Goal: Information Seeking & Learning: Check status

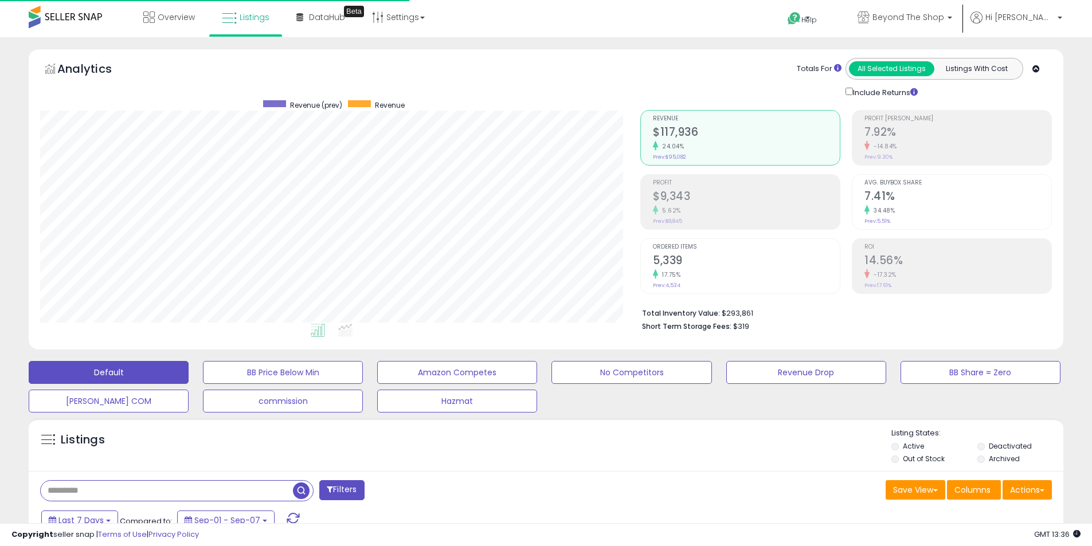
select select "**"
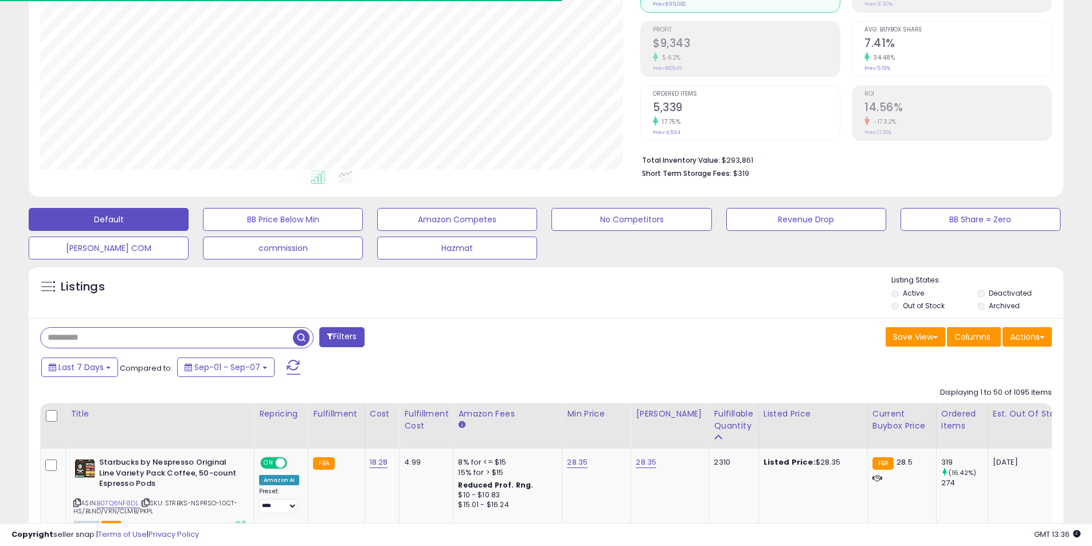
scroll to position [235, 600]
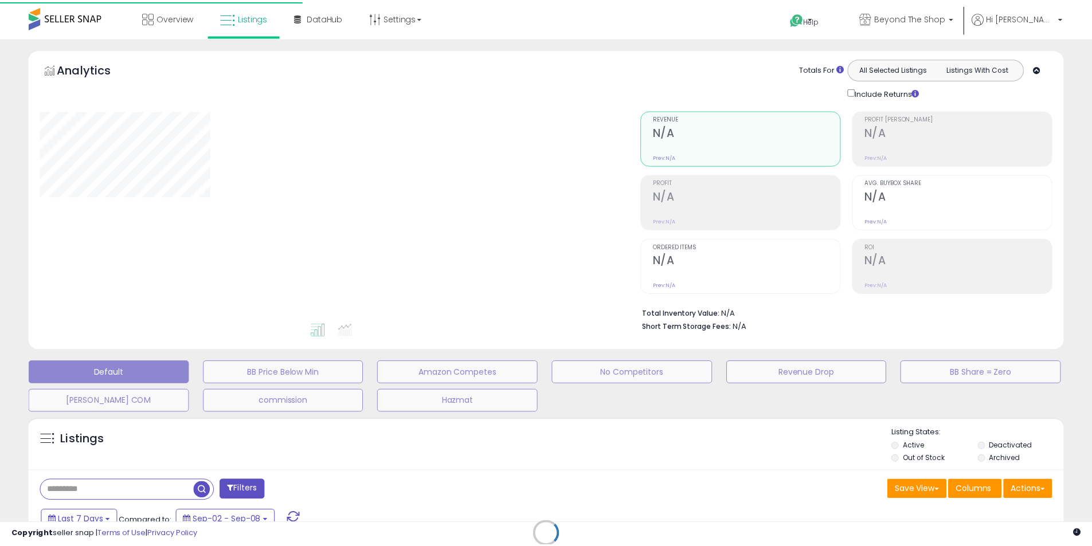
scroll to position [153, 0]
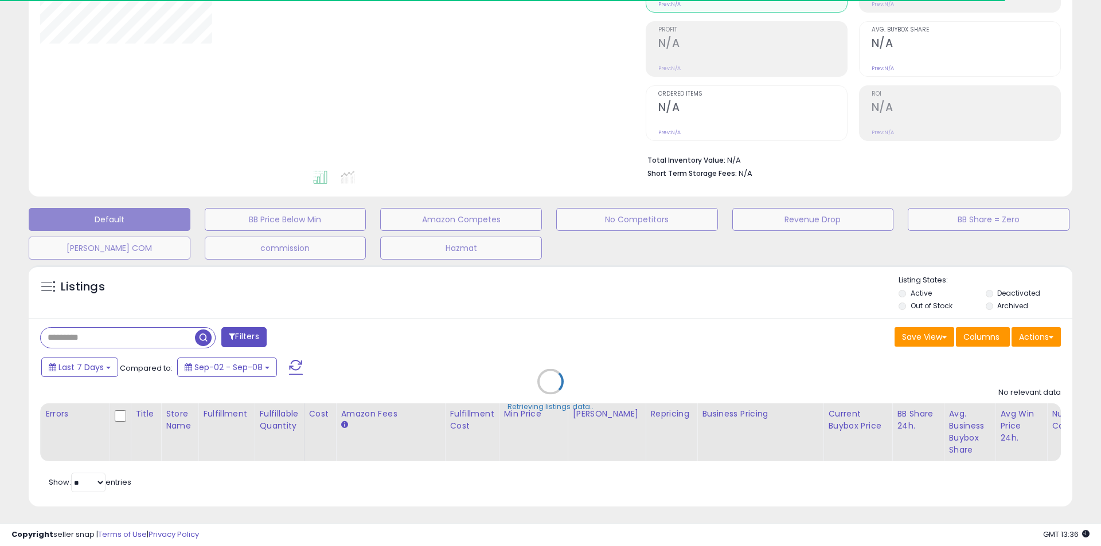
select select "**"
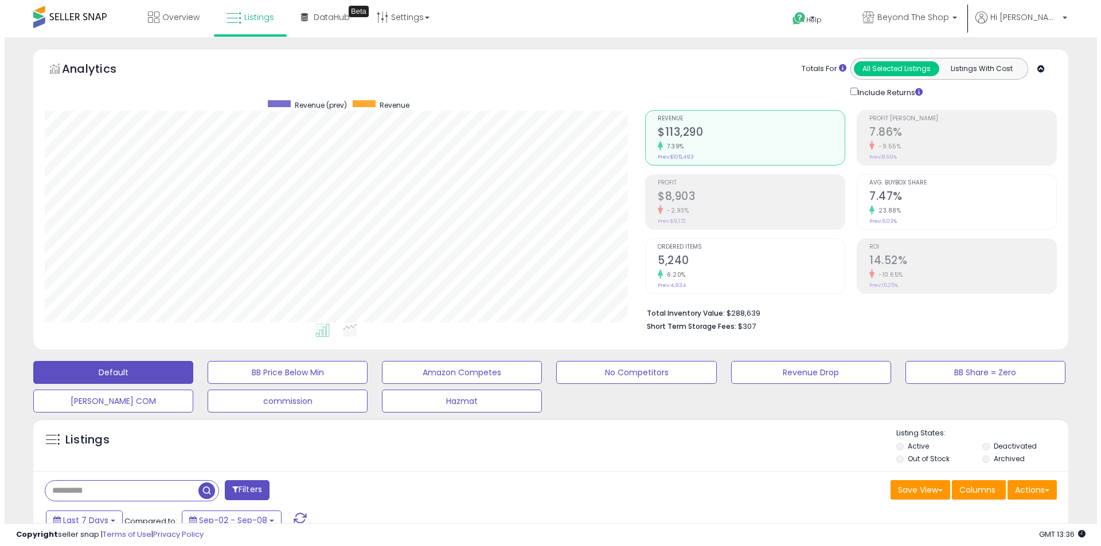
scroll to position [235, 600]
click at [670, 203] on h2 "$8,903" at bounding box center [746, 197] width 187 height 15
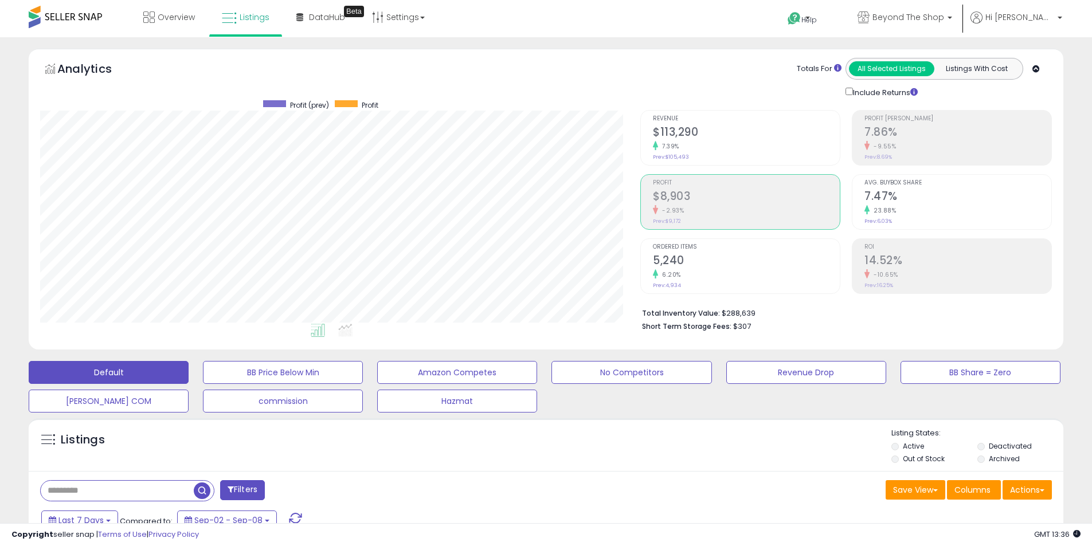
click at [665, 141] on div "7.39%" at bounding box center [746, 146] width 187 height 11
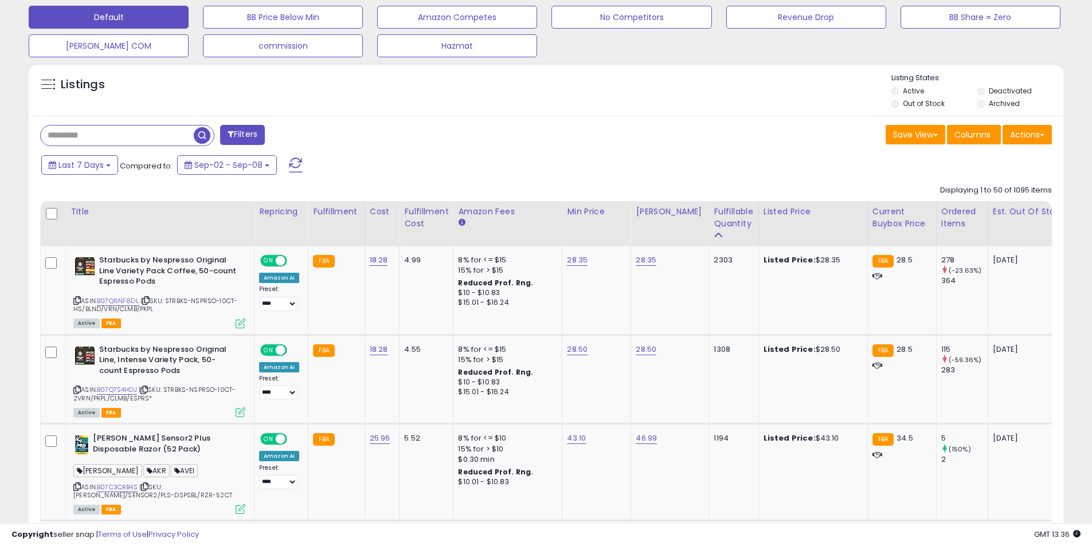
scroll to position [401, 0]
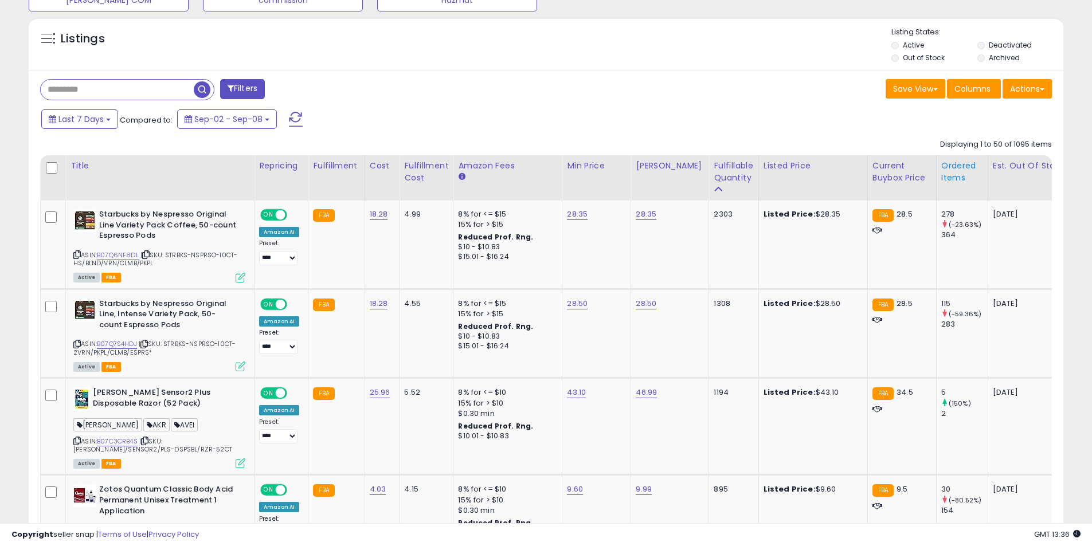
click at [941, 169] on div "Ordered Items" at bounding box center [962, 172] width 42 height 24
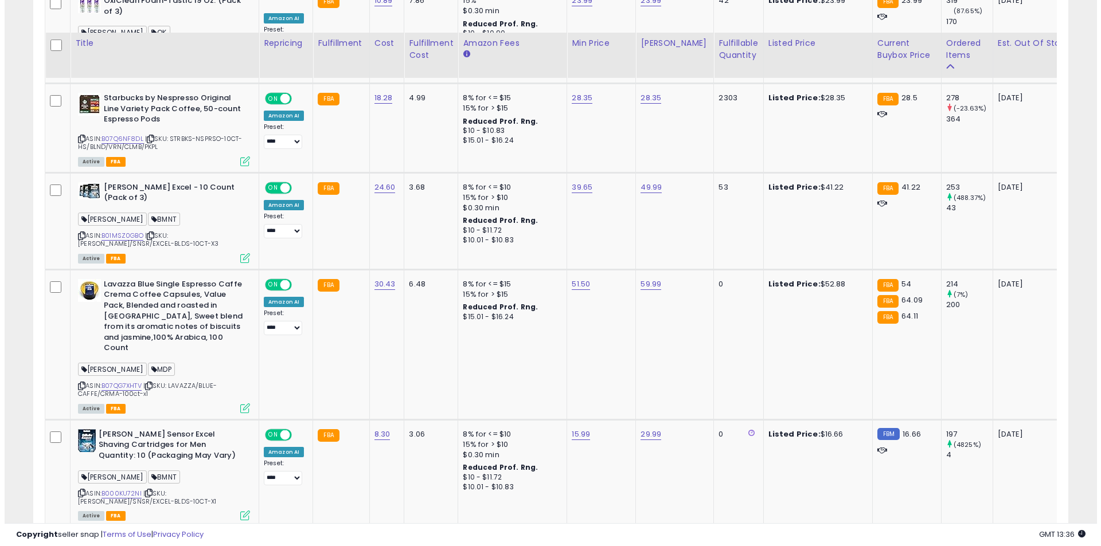
scroll to position [745, 0]
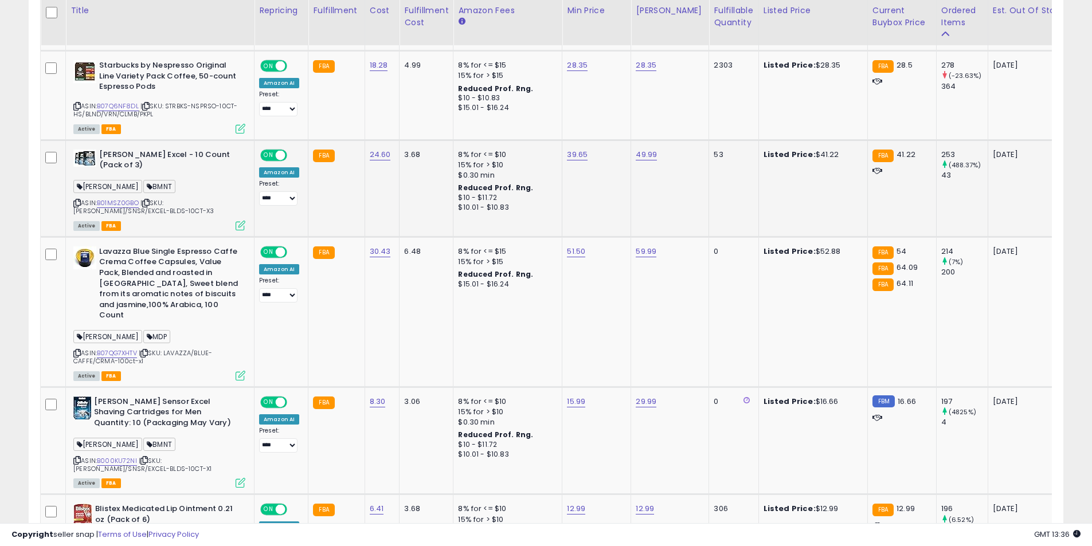
click at [241, 225] on icon at bounding box center [241, 226] width 10 height 10
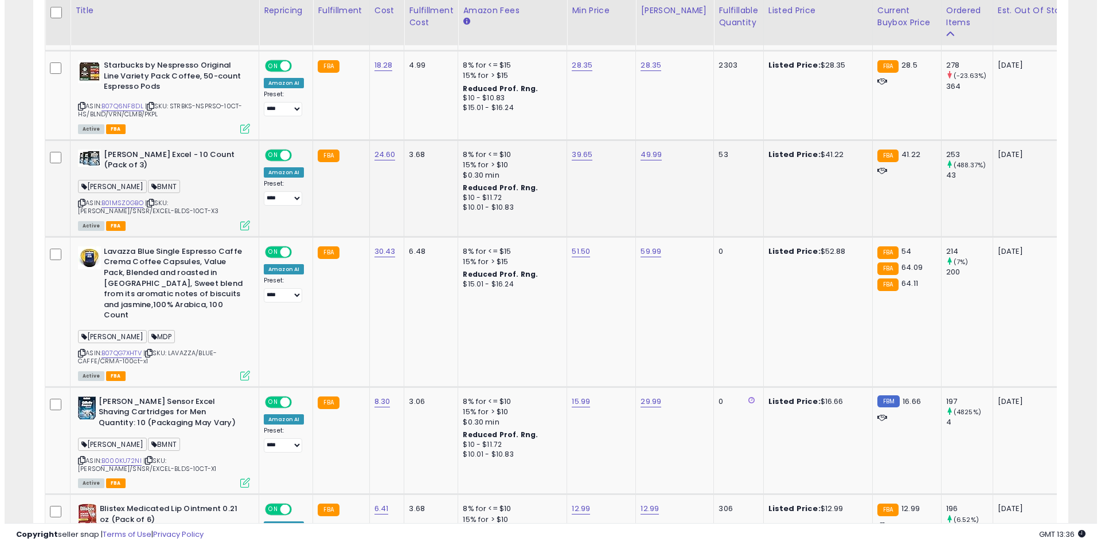
scroll to position [235, 605]
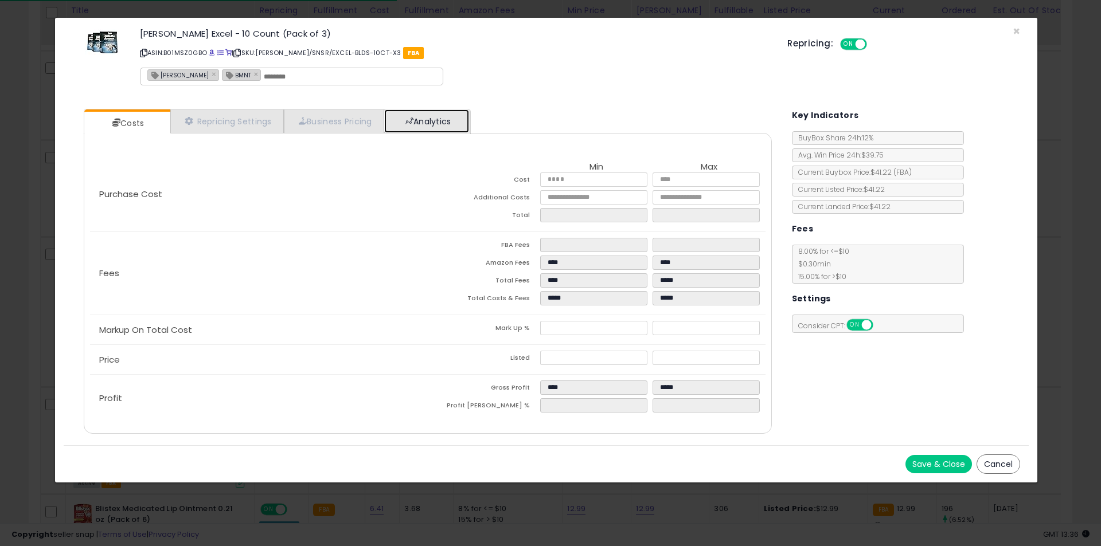
click at [419, 118] on link "Analytics" at bounding box center [426, 121] width 85 height 24
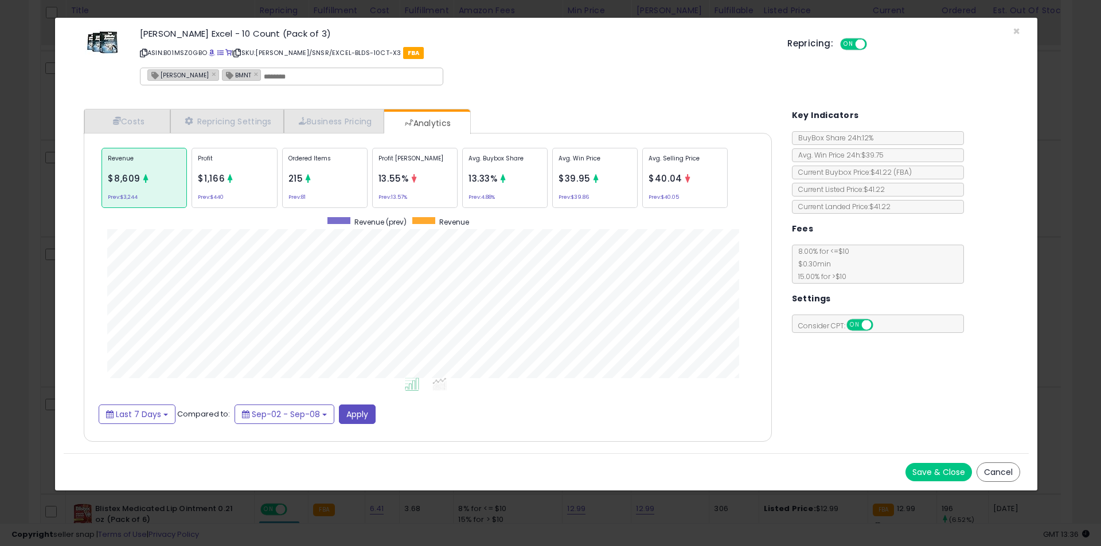
click at [338, 171] on div "Ordered Items 215 Prev: 81" at bounding box center [324, 178] width 85 height 60
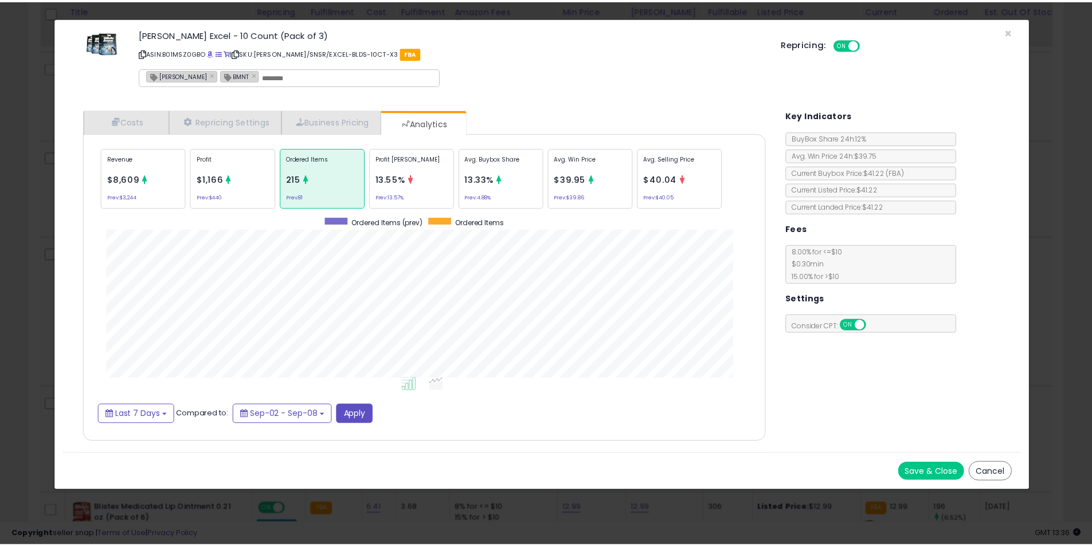
scroll to position [353, 711]
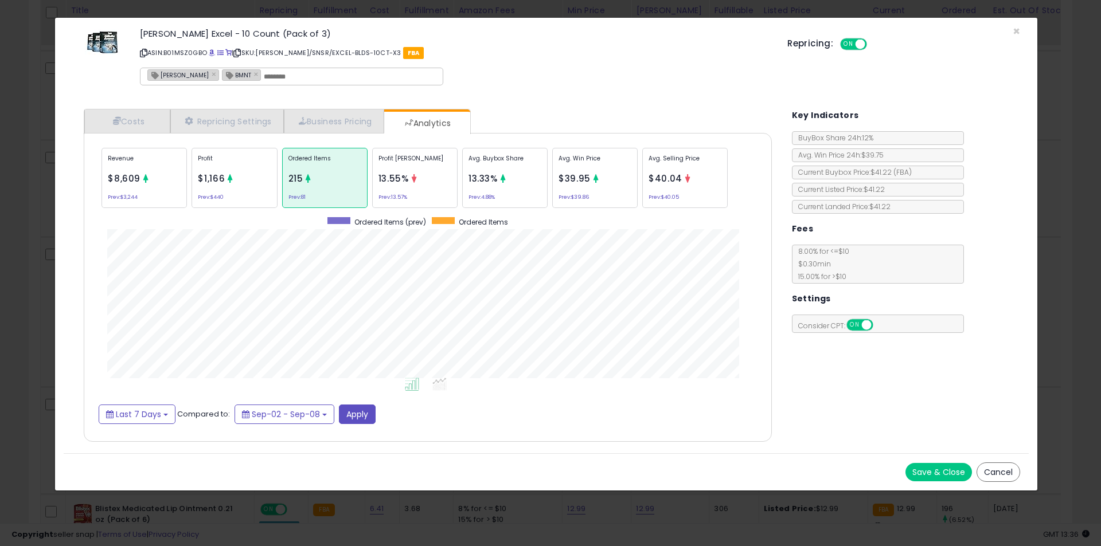
click at [7, 173] on div "× Close Gillette Sensor Excel - 10 Count (Pack of 3) ASIN: B01MSZ0GBO | SKU: GI…" at bounding box center [550, 273] width 1101 height 546
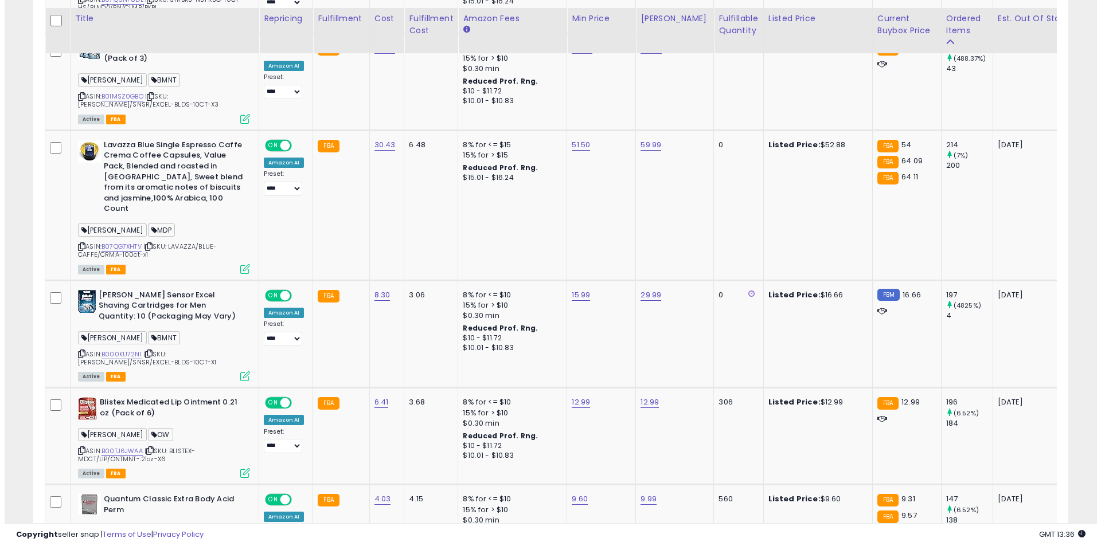
scroll to position [860, 0]
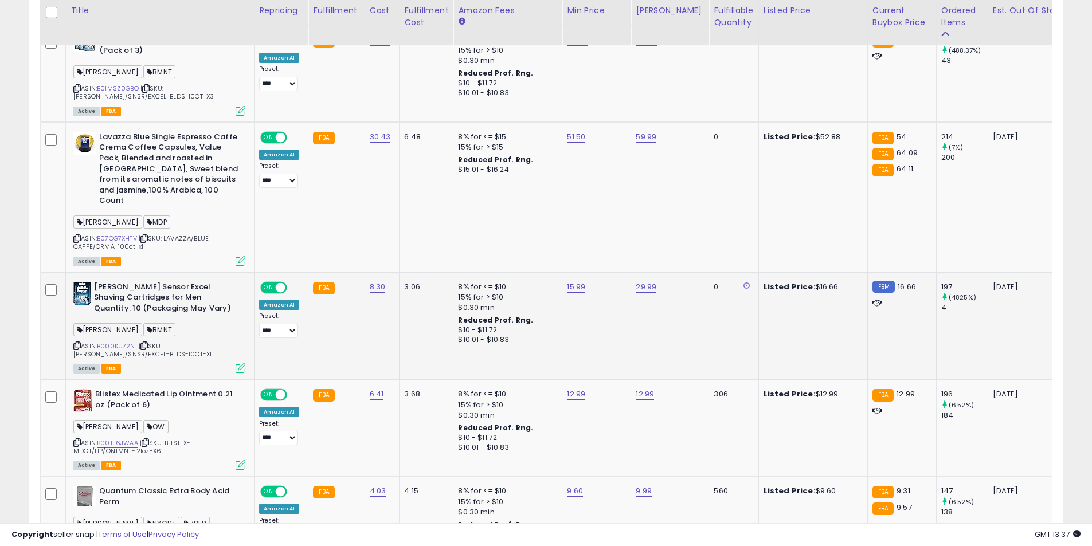
click at [241, 363] on icon at bounding box center [241, 368] width 10 height 10
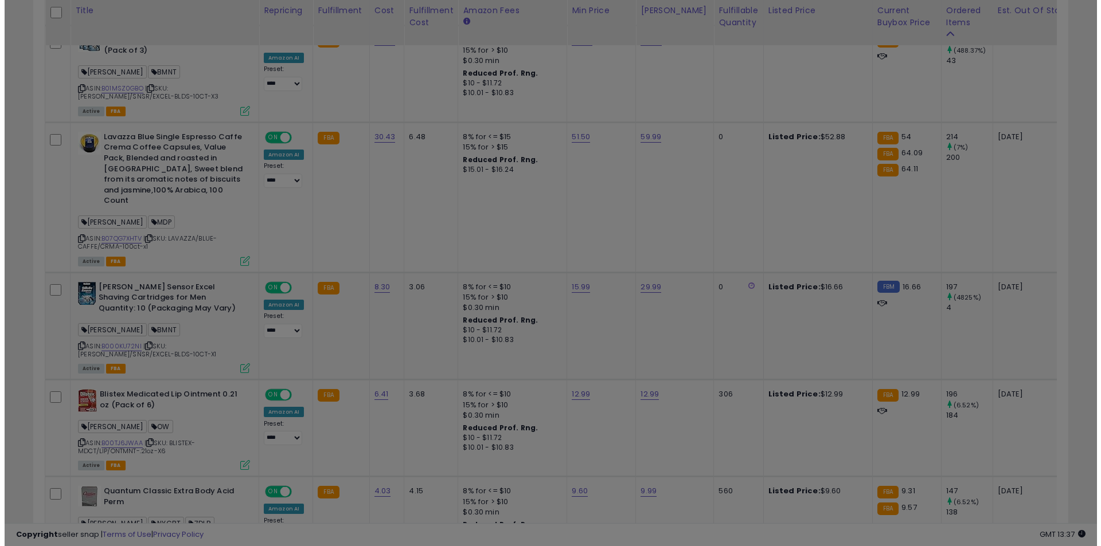
scroll to position [235, 605]
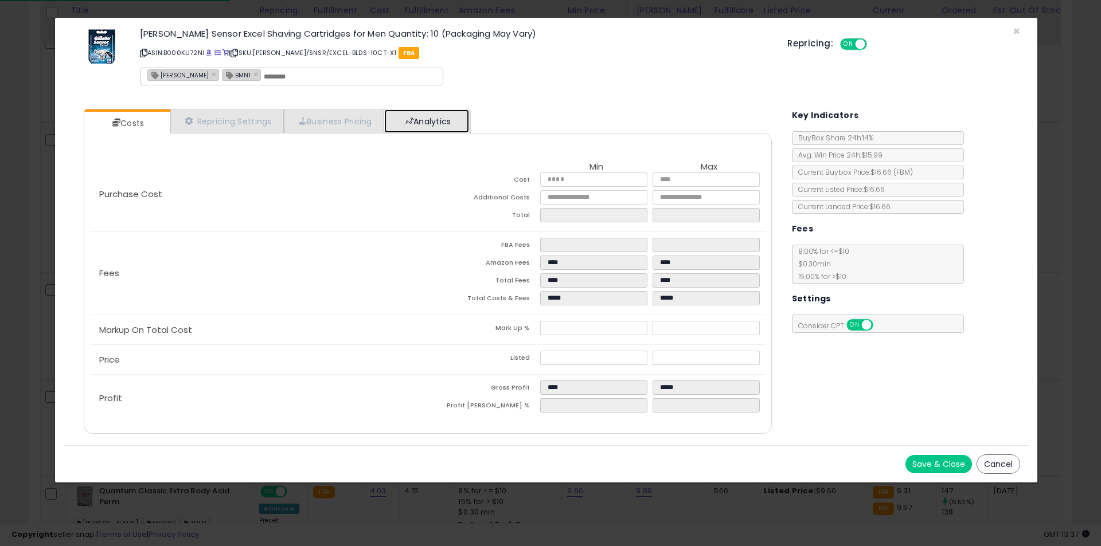
click at [433, 123] on link "Analytics" at bounding box center [426, 121] width 85 height 24
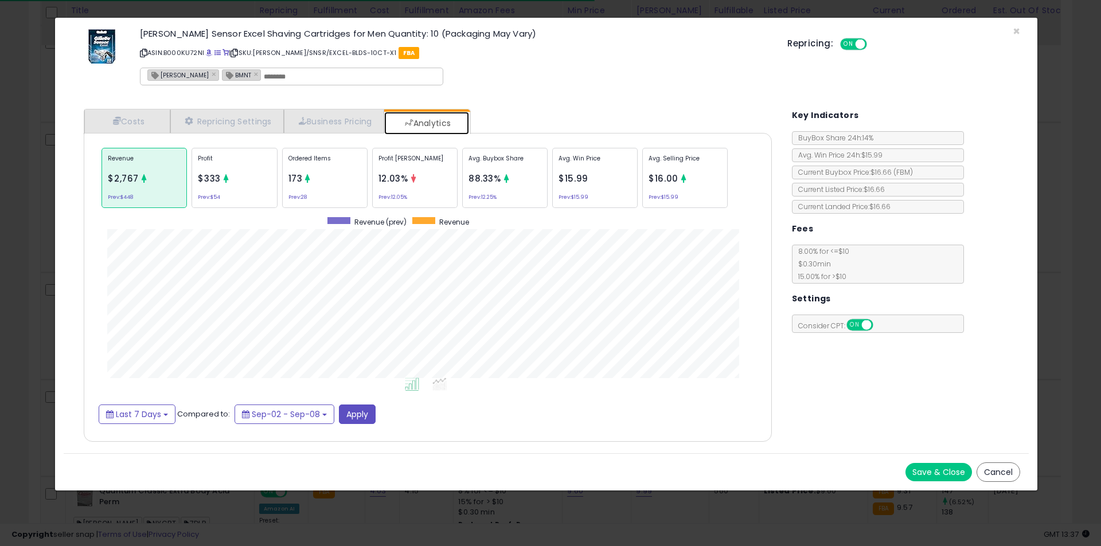
scroll to position [353, 711]
drag, startPoint x: 312, startPoint y: 170, endPoint x: 388, endPoint y: 210, distance: 86.2
click at [312, 170] on p "Ordered Items" at bounding box center [324, 162] width 73 height 17
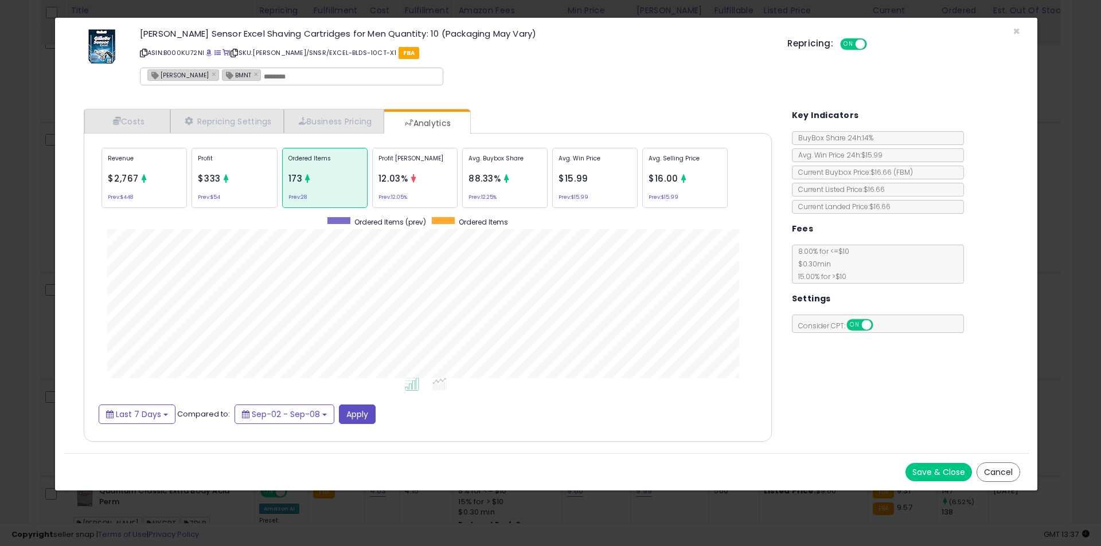
scroll to position [0, 0]
click at [46, 276] on div "× Close Gillette Sensor Excel Shaving Cartridges for Men Quantity: 10 (Packagin…" at bounding box center [550, 273] width 1101 height 546
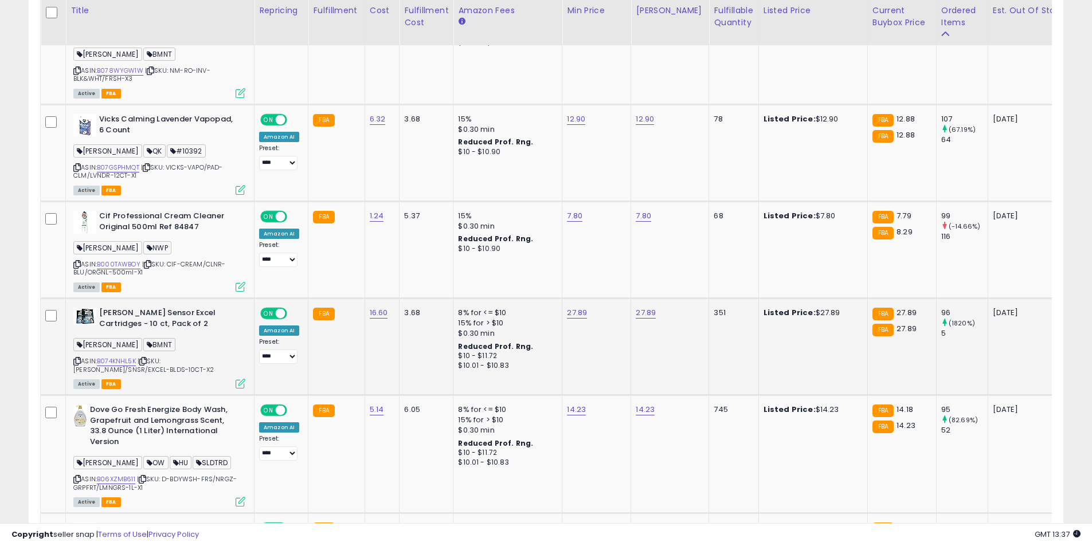
click at [237, 379] on icon at bounding box center [241, 384] width 10 height 10
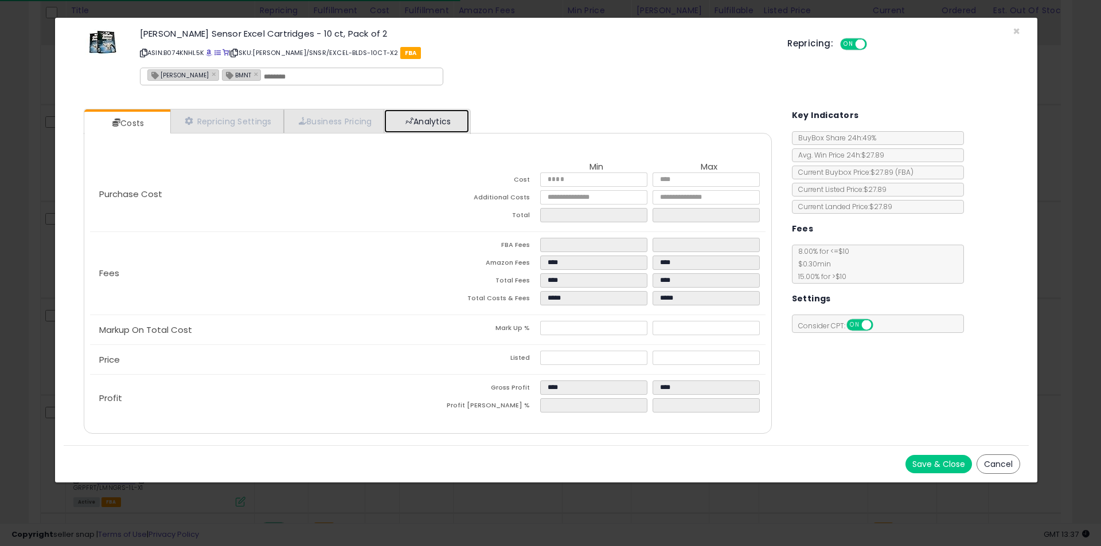
click at [409, 122] on link "Analytics" at bounding box center [426, 121] width 85 height 24
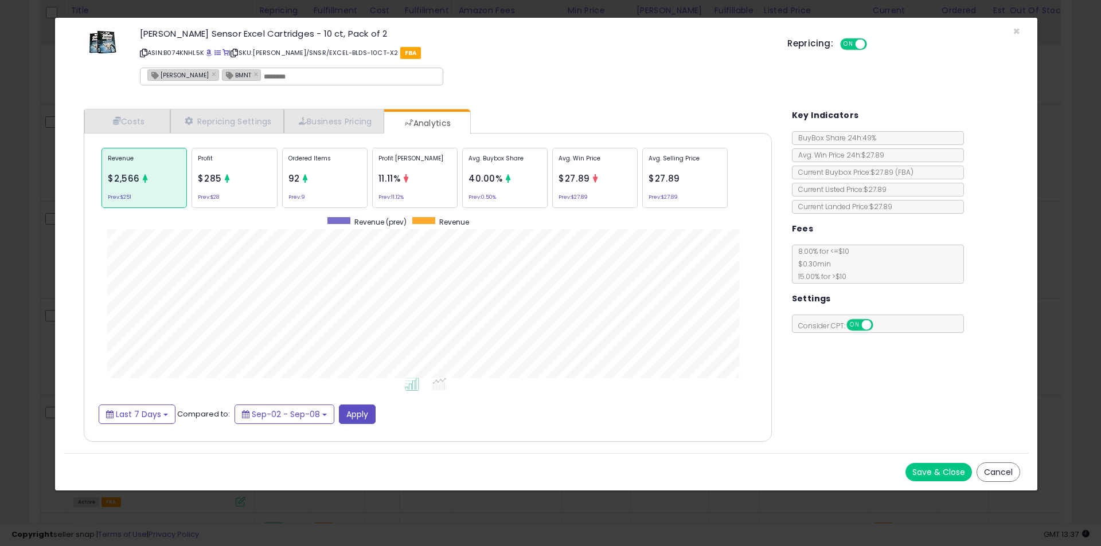
click at [323, 169] on p "Ordered Items" at bounding box center [324, 162] width 73 height 17
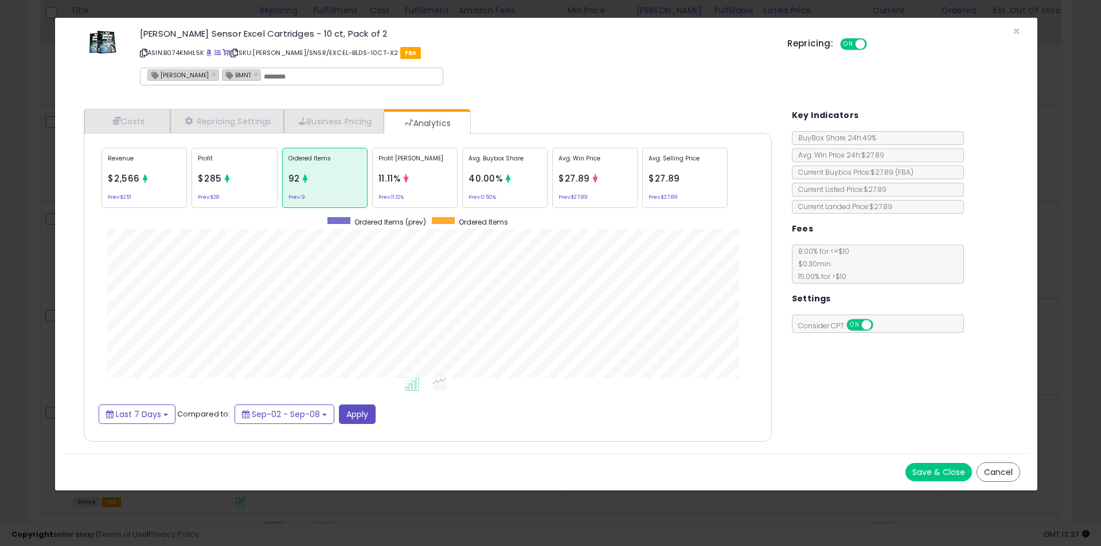
click at [33, 303] on div "× Close Gillette Sensor Excel Cartridges - 10 ct, Pack of 2 ASIN: B074KNHL5K | …" at bounding box center [550, 273] width 1101 height 546
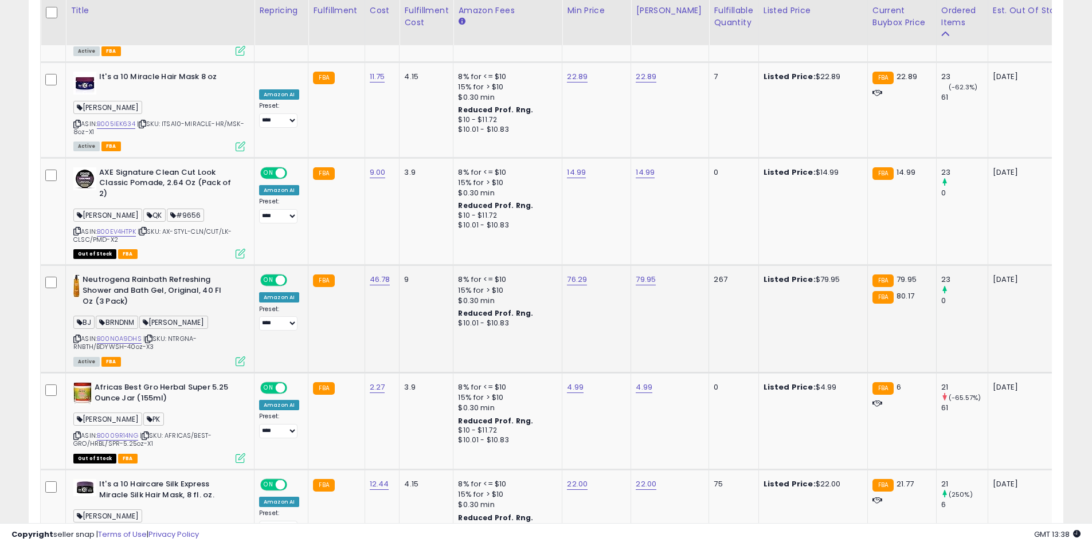
click at [238, 357] on icon at bounding box center [241, 362] width 10 height 10
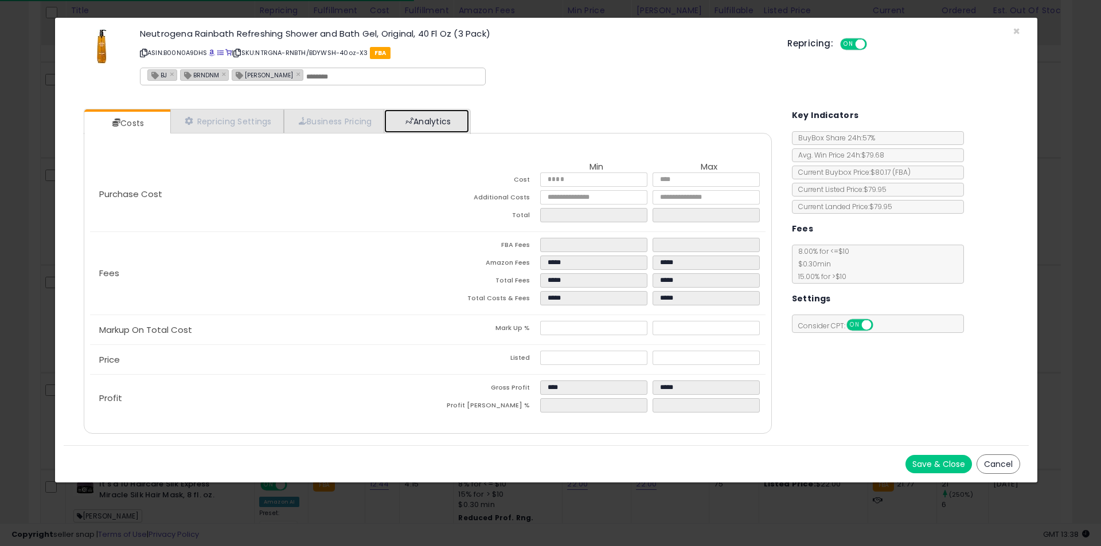
click at [413, 123] on span at bounding box center [409, 121] width 8 height 8
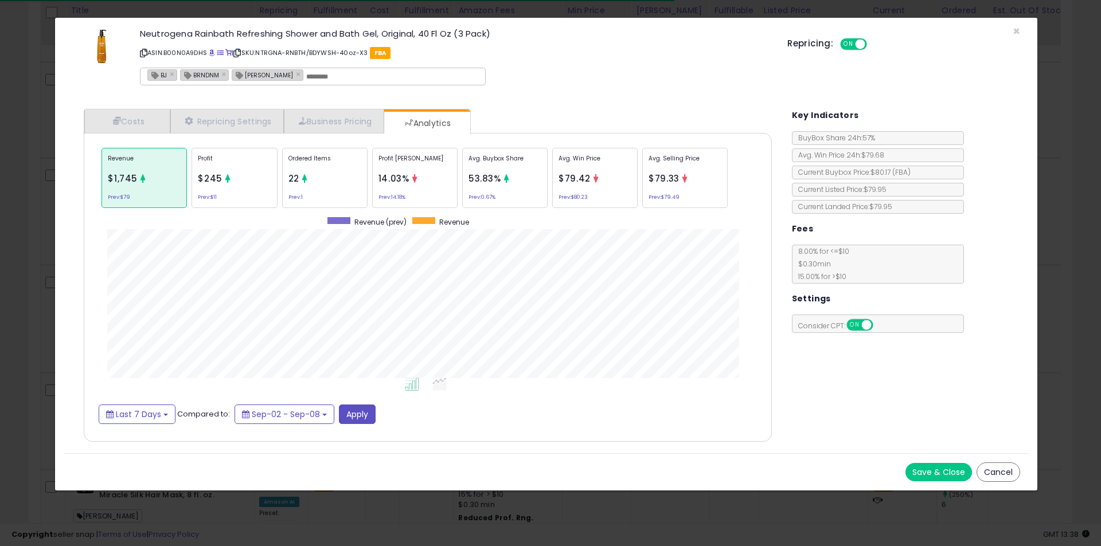
click at [332, 163] on p "Ordered Items" at bounding box center [324, 162] width 73 height 17
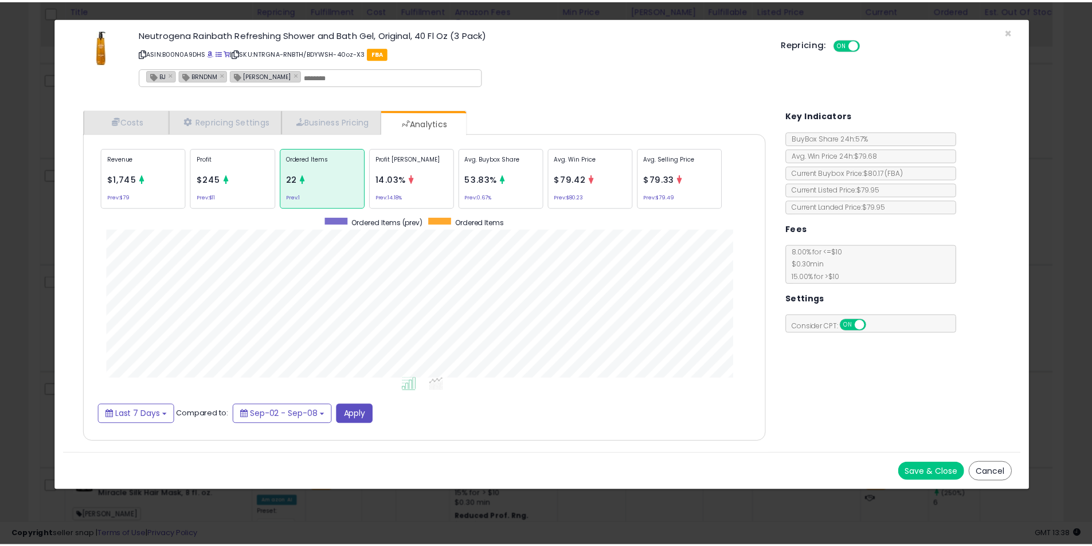
scroll to position [353, 711]
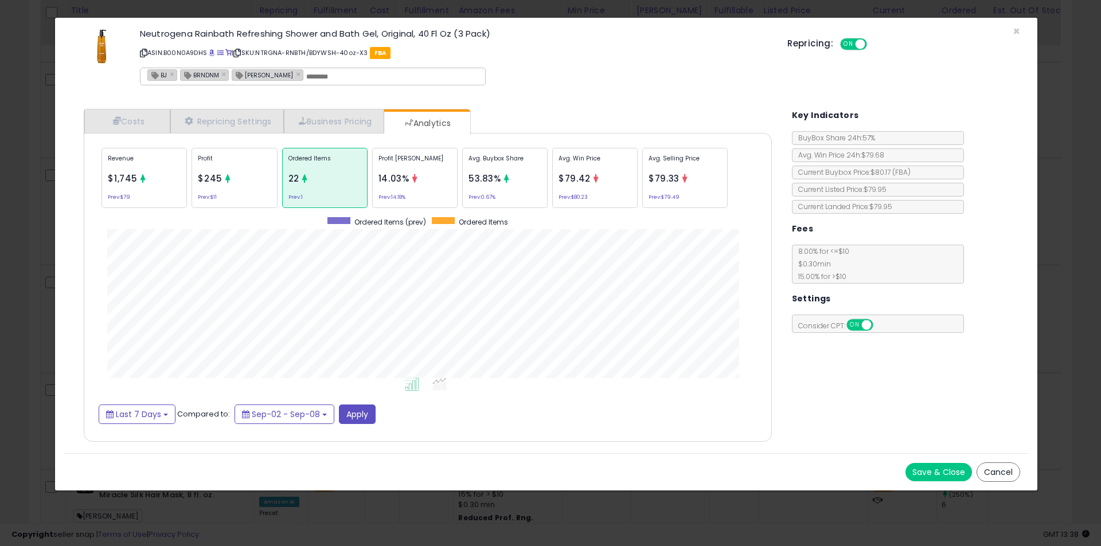
click at [6, 242] on div "× Close Neutrogena Rainbath Refreshing Shower and Bath Gel, Original, 40 Fl Oz …" at bounding box center [550, 273] width 1101 height 546
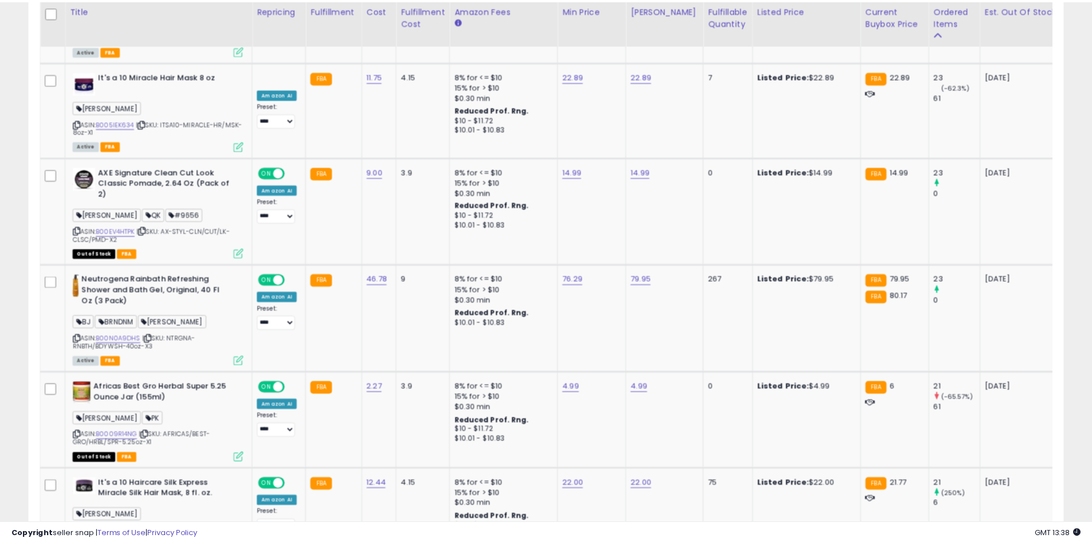
scroll to position [572994, 572629]
